Goal: Information Seeking & Learning: Learn about a topic

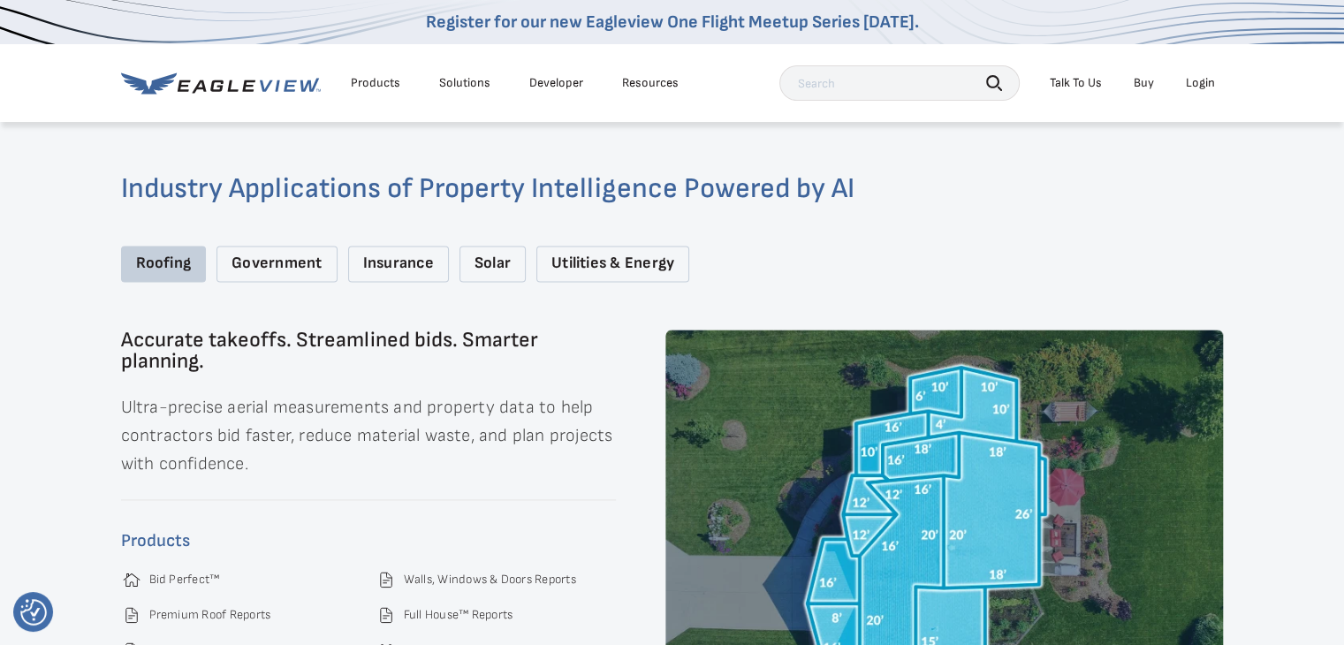
scroll to position [2298, 0]
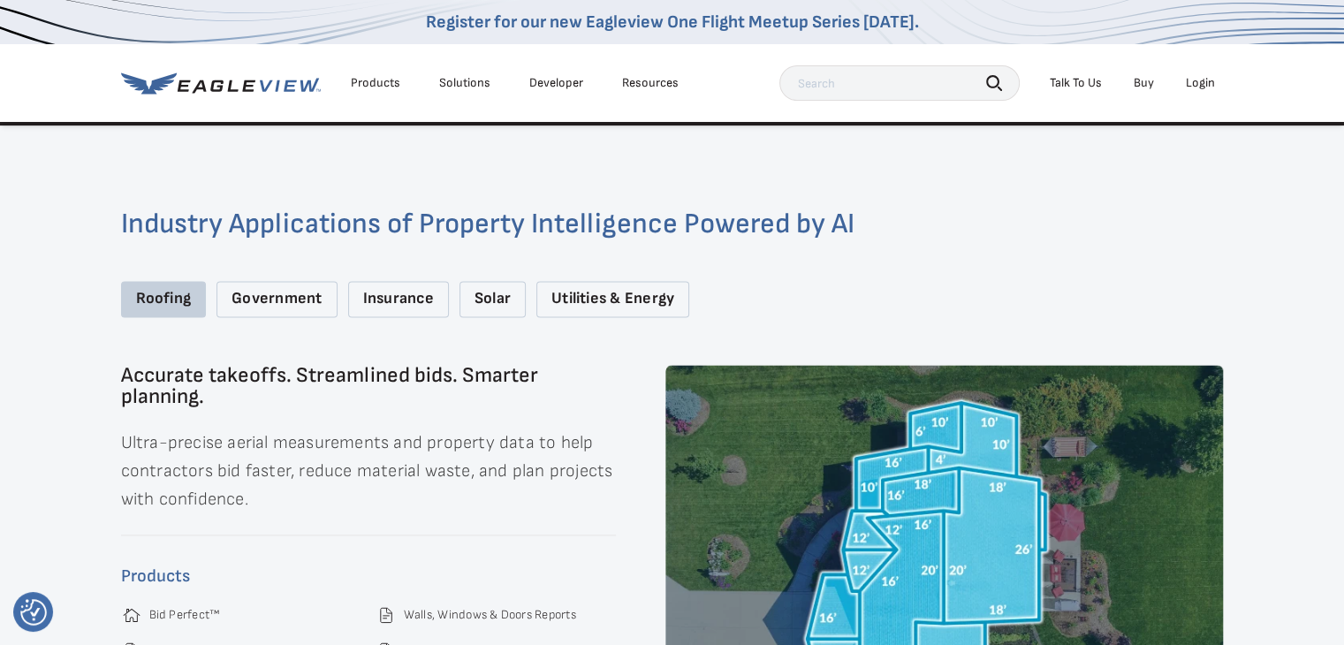
click at [300, 285] on div "Government" at bounding box center [276, 299] width 120 height 36
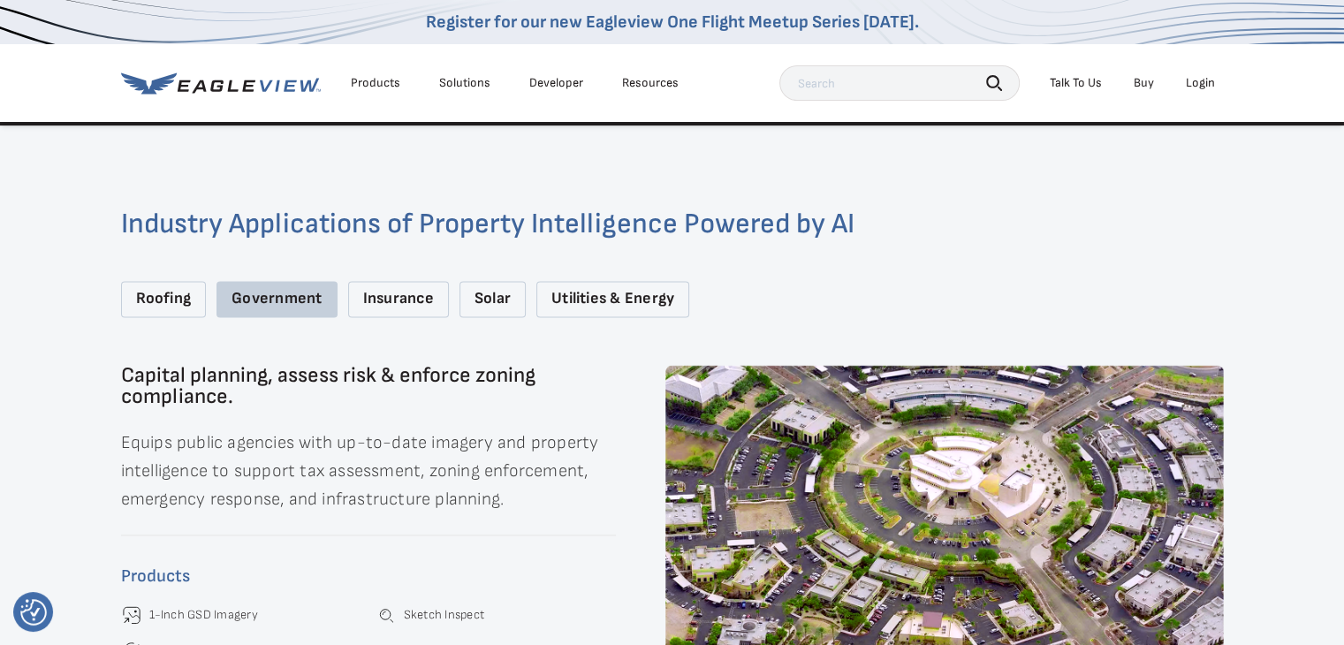
click at [424, 298] on div "Insurance" at bounding box center [398, 299] width 101 height 36
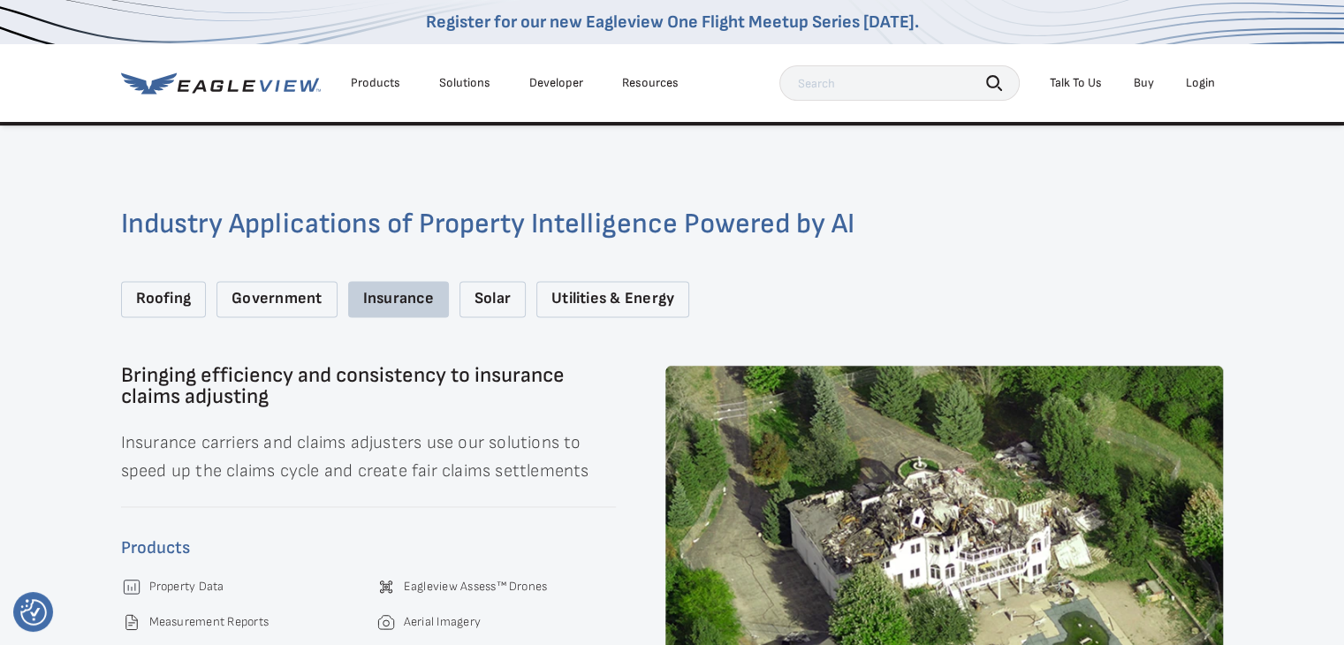
click at [494, 287] on div "Solar" at bounding box center [493, 299] width 66 height 36
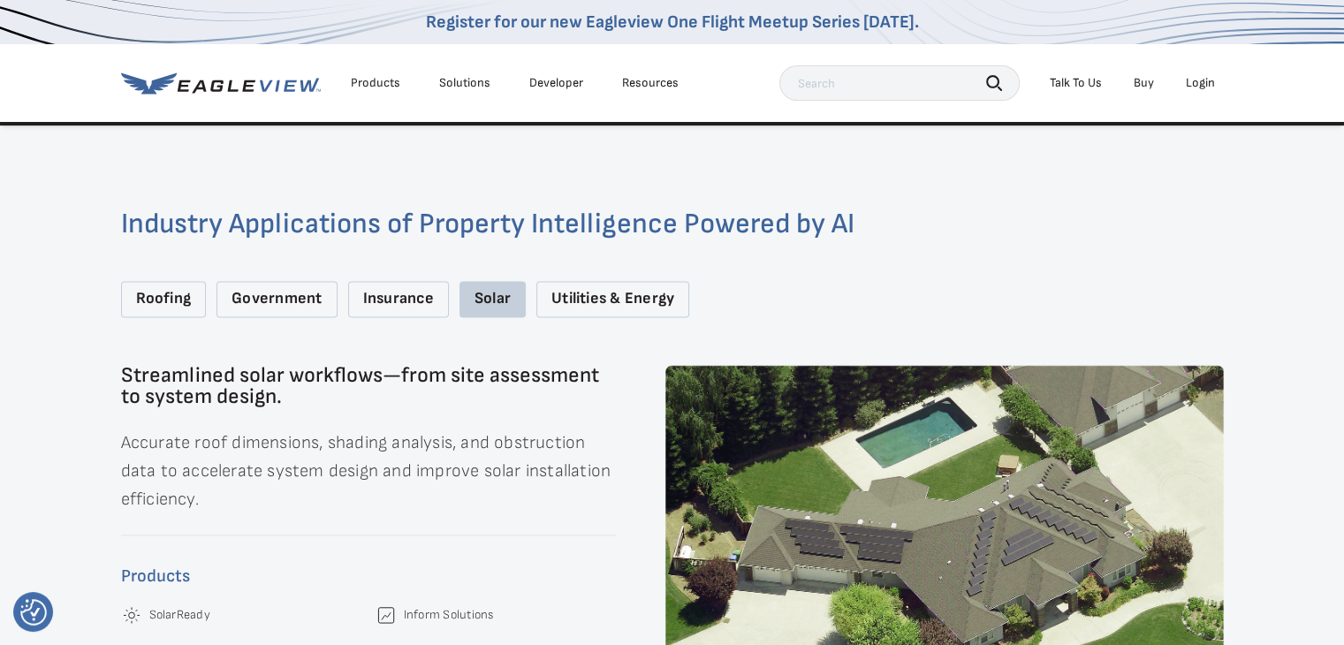
click at [566, 292] on div "Utilities & Energy" at bounding box center [612, 299] width 153 height 36
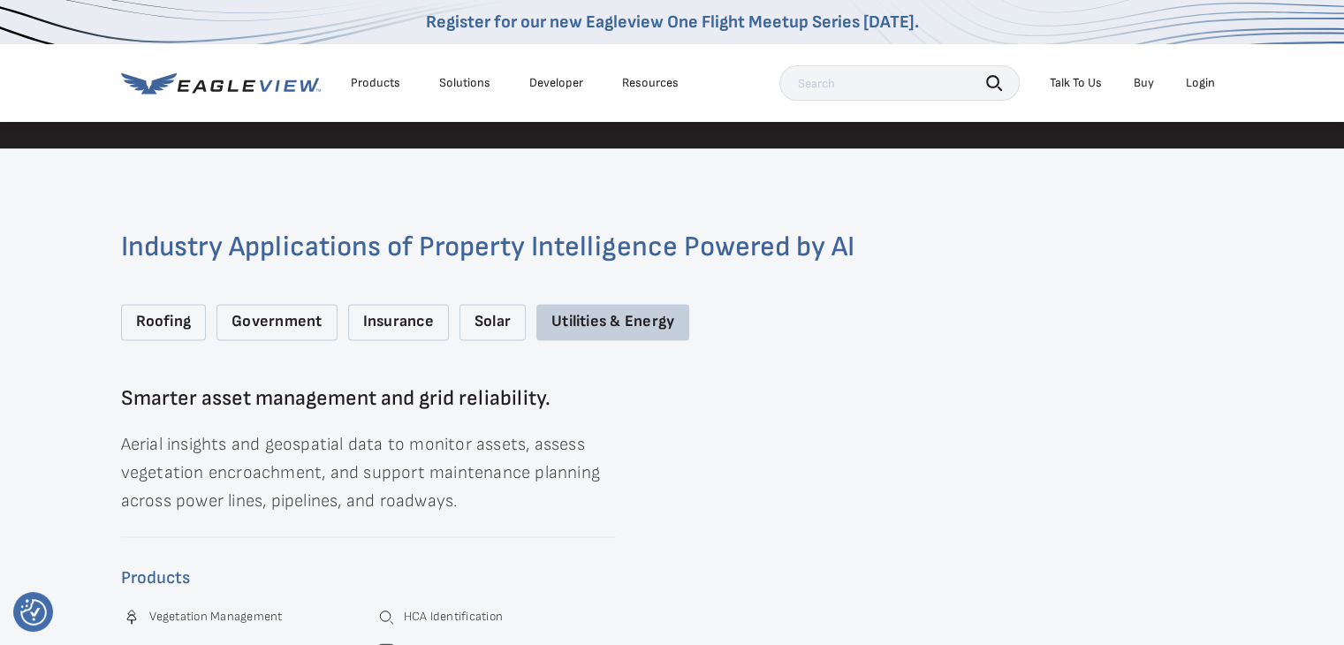
scroll to position [2283, 0]
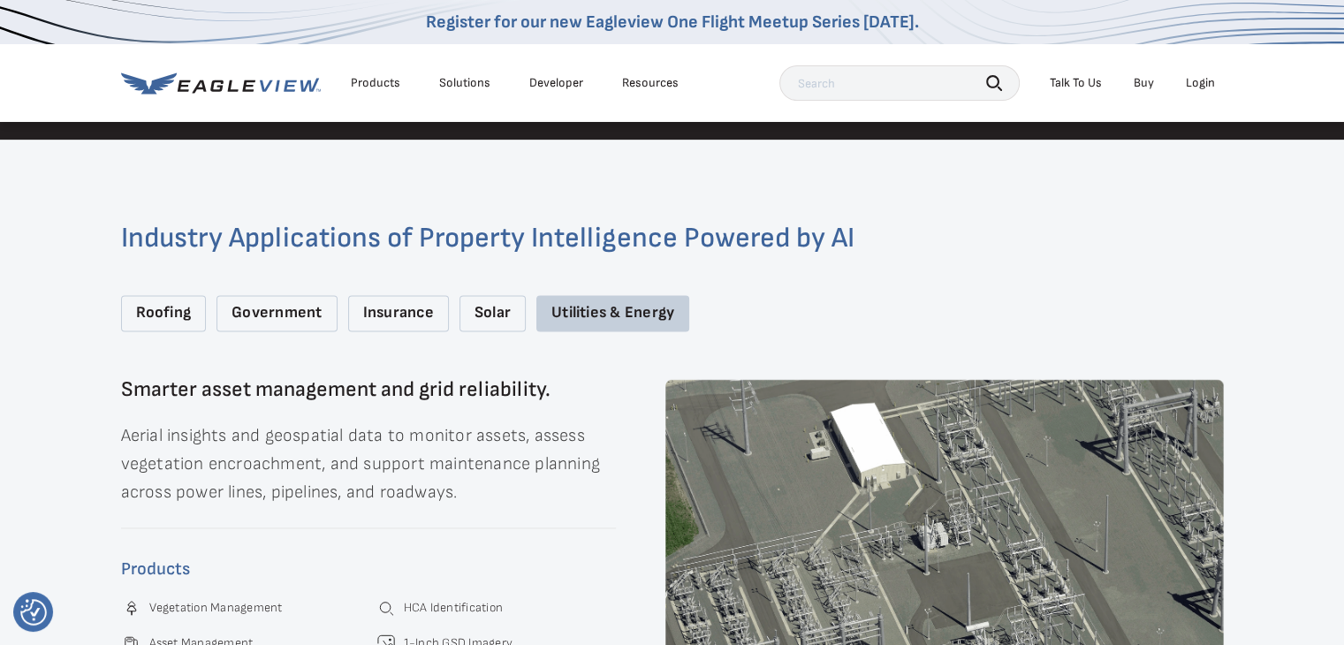
click at [158, 304] on div "Roofing" at bounding box center [164, 313] width 86 height 36
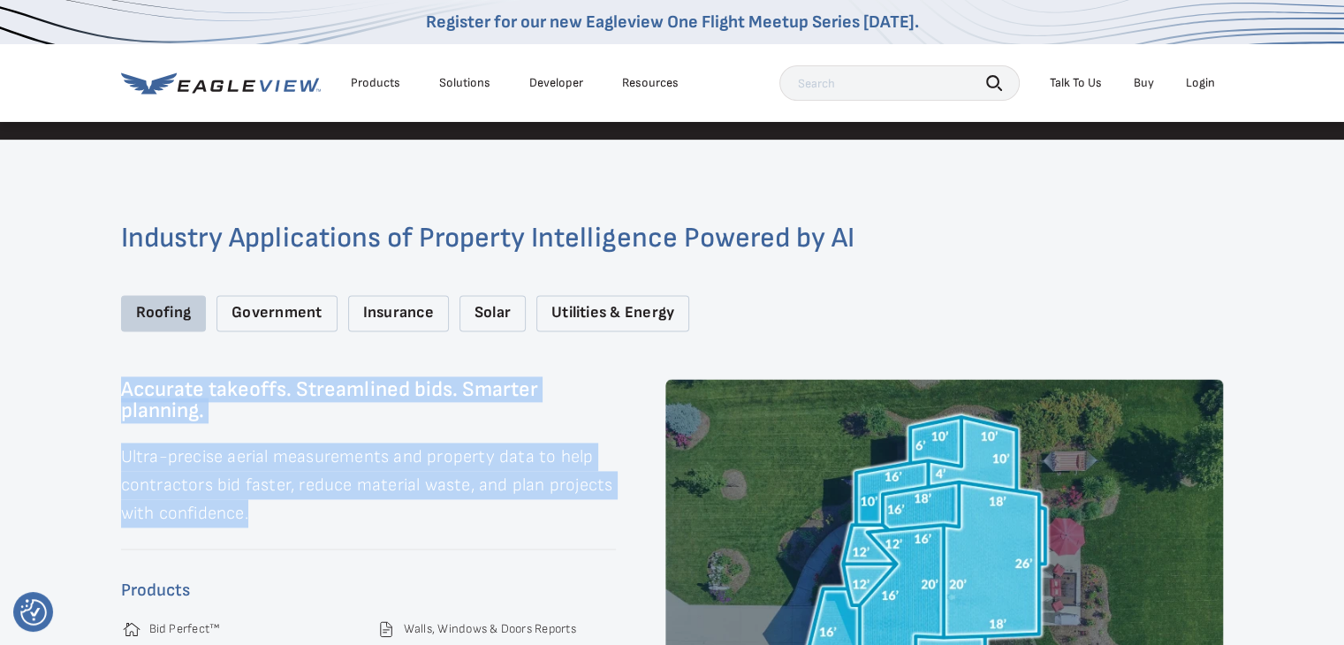
drag, startPoint x: 117, startPoint y: 365, endPoint x: 269, endPoint y: 490, distance: 197.1
click at [269, 490] on div "Industry Applications of Property Intelligence Powered by AI Roofing Government…" at bounding box center [672, 502] width 1344 height 725
copy div "Accurate takeoffs. Streamlined bids. Smarter planning. Ultra-precise aerial mea…"
drag, startPoint x: 230, startPoint y: 293, endPoint x: 322, endPoint y: 300, distance: 92.2
click at [322, 300] on div "Government" at bounding box center [276, 313] width 120 height 36
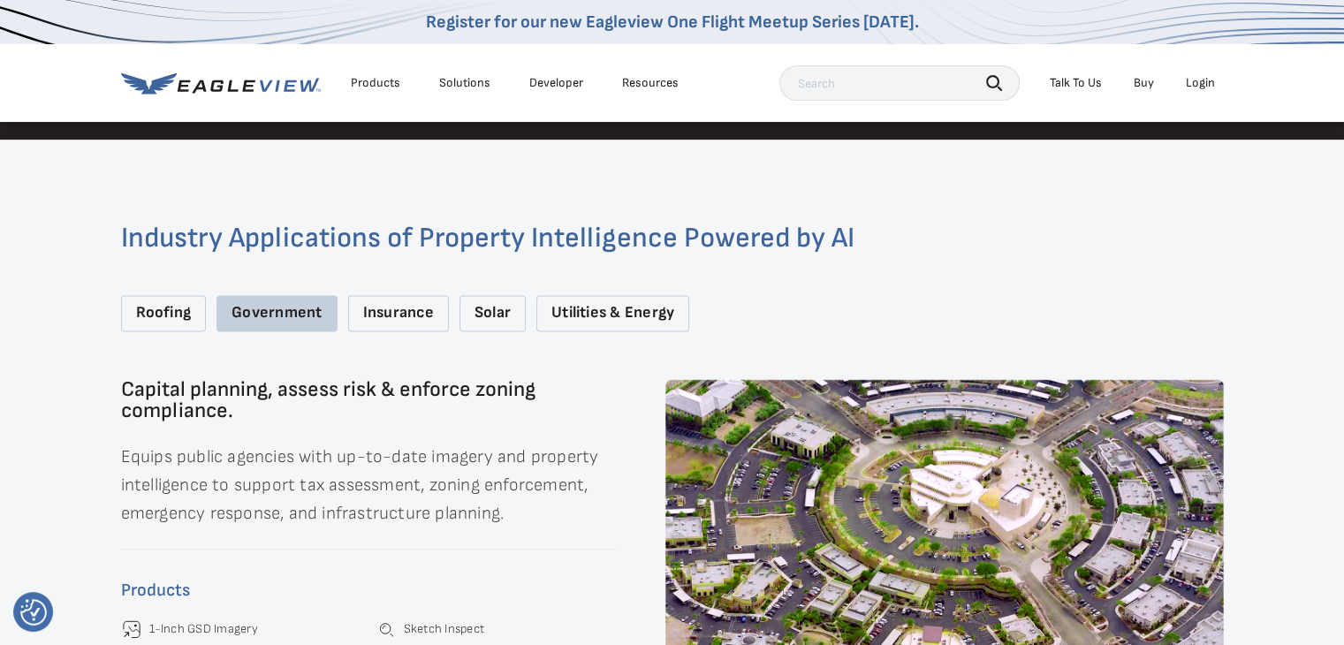
copy div "Government"
drag, startPoint x: 122, startPoint y: 362, endPoint x: 511, endPoint y: 492, distance: 409.9
click at [511, 492] on div "Capital planning, assess risk & enforce zoning compliance. Equips public agenci…" at bounding box center [368, 572] width 495 height 386
copy div "Capital planning, assess risk & enforce zoning compliance. Equips public agenci…"
drag, startPoint x: 354, startPoint y: 293, endPoint x: 443, endPoint y: 301, distance: 88.7
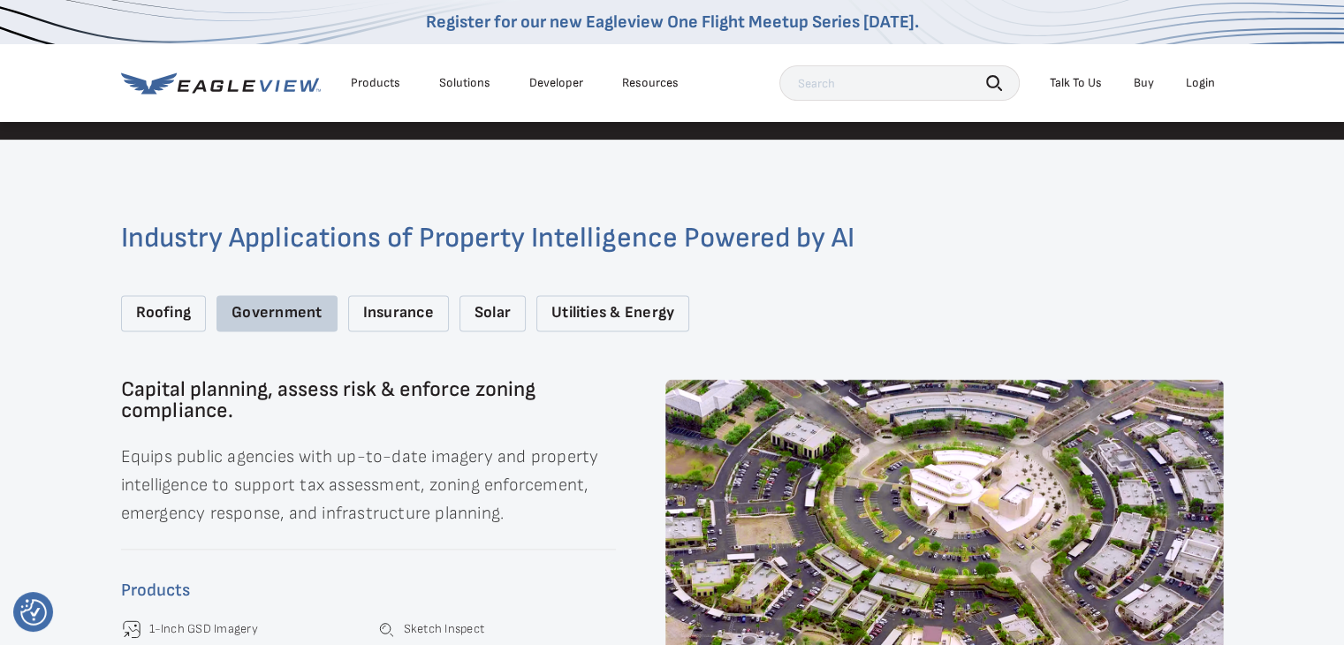
click at [443, 301] on div "Insurance" at bounding box center [398, 313] width 101 height 36
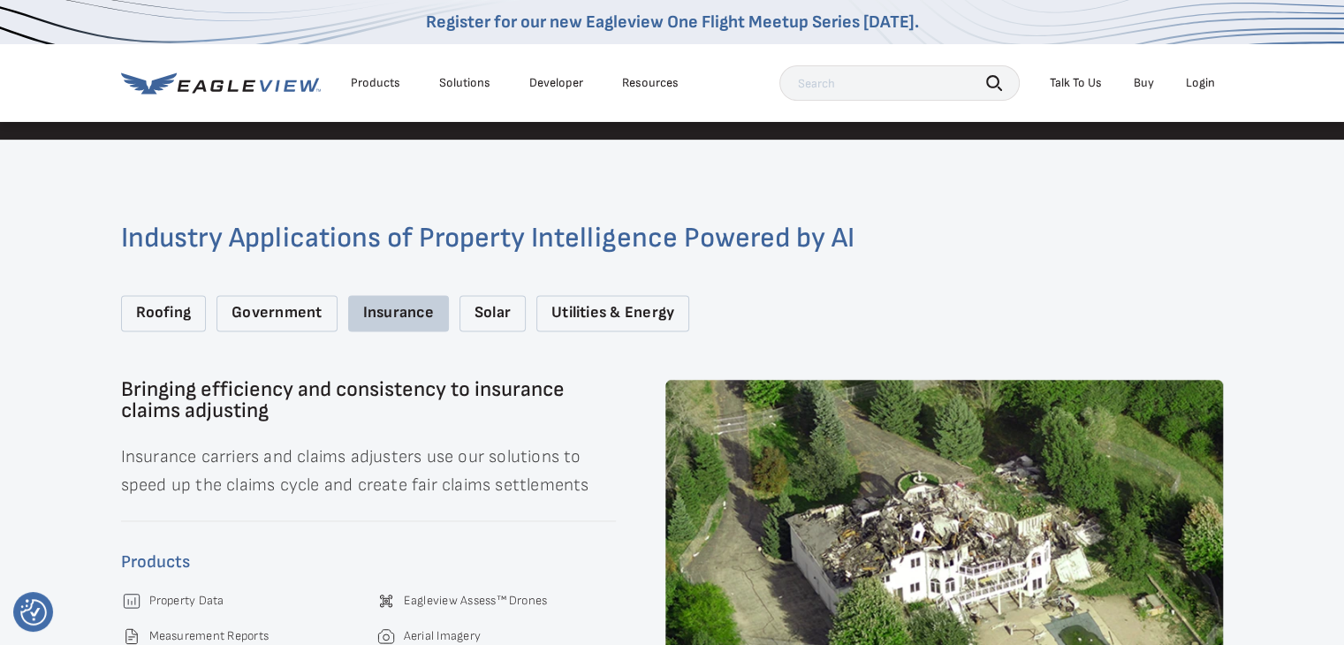
copy div "Insurance"
click at [394, 295] on div "Insurance" at bounding box center [398, 313] width 101 height 36
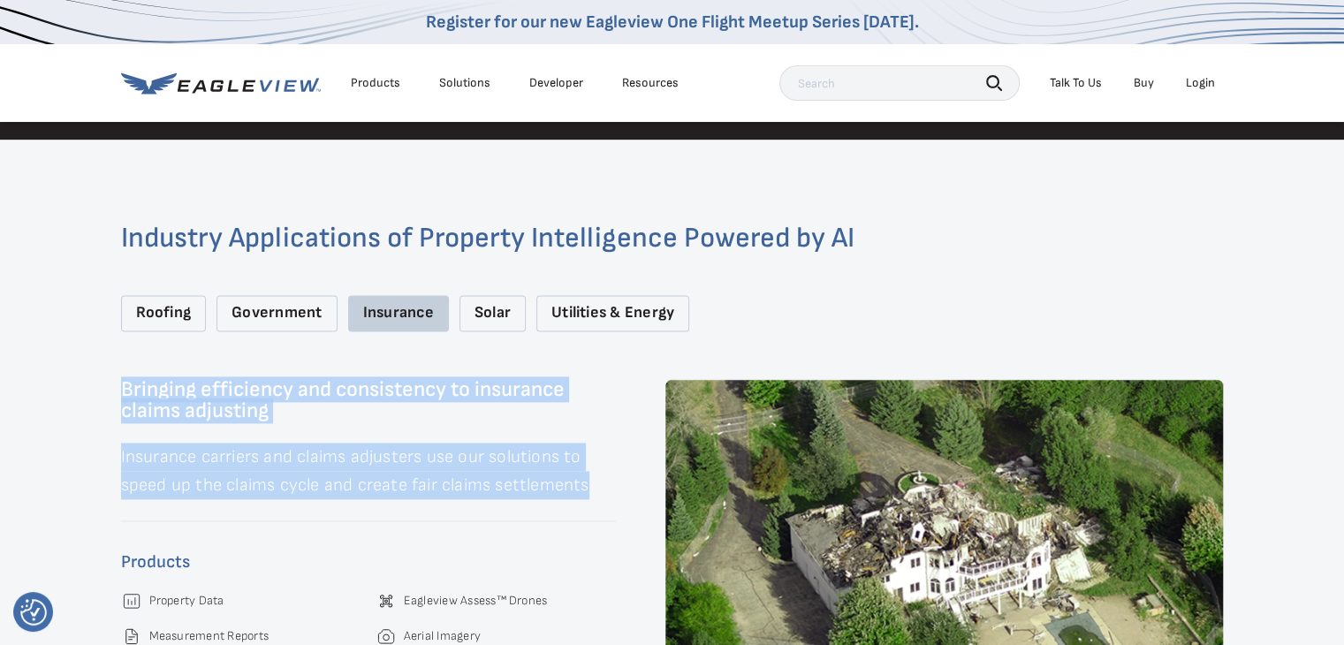
drag, startPoint x: 122, startPoint y: 365, endPoint x: 589, endPoint y: 460, distance: 476.2
click at [589, 460] on div "Bringing efficiency and consistency to insurance claims adjusting Insurance car…" at bounding box center [368, 572] width 495 height 386
copy div "Bringing efficiency and consistency to insurance claims adjusting Insurance car…"
drag, startPoint x: 467, startPoint y: 292, endPoint x: 516, endPoint y: 296, distance: 49.7
click at [516, 296] on div "Solar" at bounding box center [493, 313] width 66 height 36
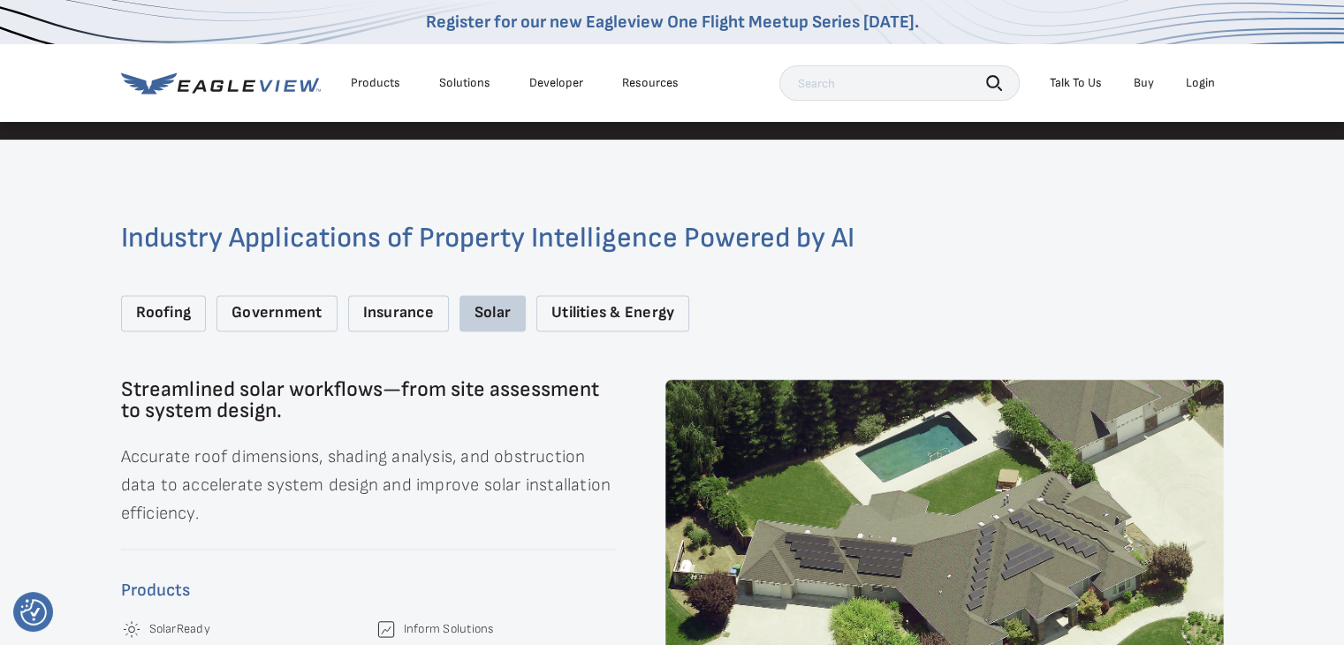
copy div "Solar"
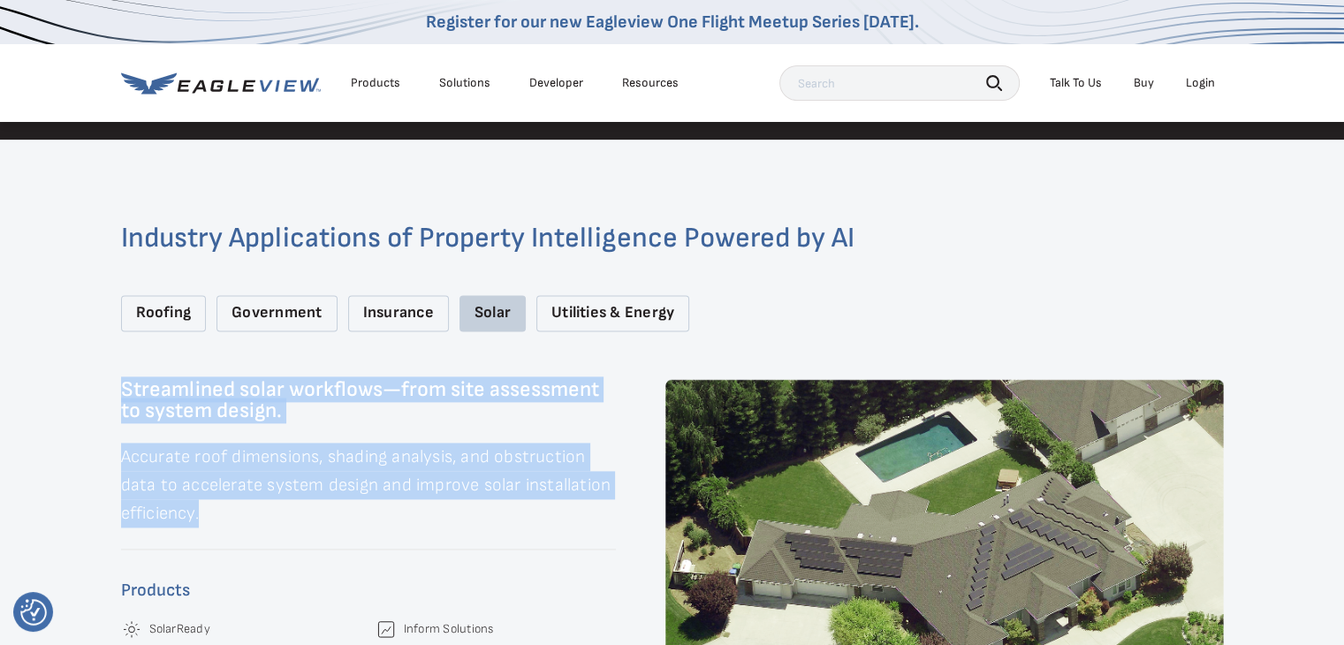
drag, startPoint x: 122, startPoint y: 366, endPoint x: 226, endPoint y: 497, distance: 167.3
click at [226, 497] on div "Streamlined solar workflows—from site assessment to system design. Accurate roo…" at bounding box center [368, 572] width 495 height 386
copy div "Streamlined solar workflows—from site assessment to system design. Accurate roo…"
drag, startPoint x: 548, startPoint y: 292, endPoint x: 672, endPoint y: 306, distance: 124.5
click at [672, 306] on div "Utilities & Energy" at bounding box center [612, 313] width 153 height 36
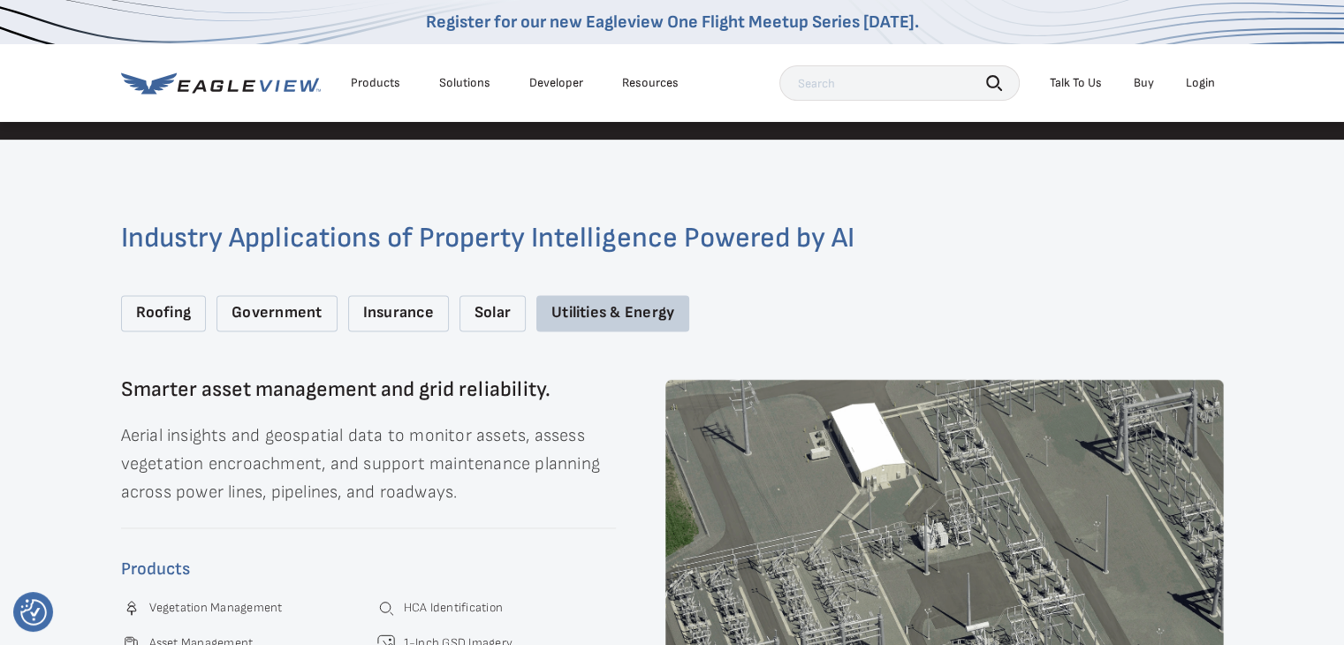
copy div "Utilities & Energy"
click at [597, 303] on div "Utilities & Energy" at bounding box center [612, 313] width 153 height 36
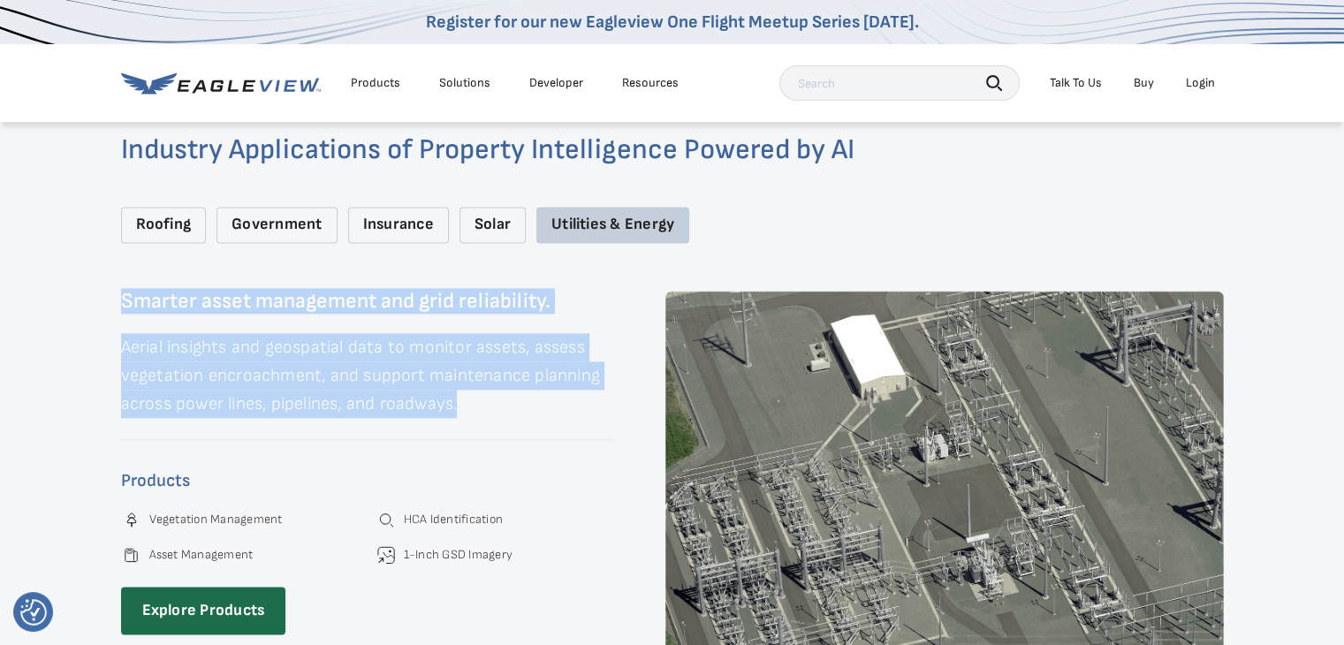
drag, startPoint x: 469, startPoint y: 384, endPoint x: 122, endPoint y: 279, distance: 362.8
click at [122, 291] on div "Smarter asset management and grid reliability. Aerial insights and geospatial d…" at bounding box center [368, 484] width 495 height 386
copy div "Smarter asset management and grid reliability. Aerial insights and geospatial d…"
